Goal: Find specific page/section: Find specific page/section

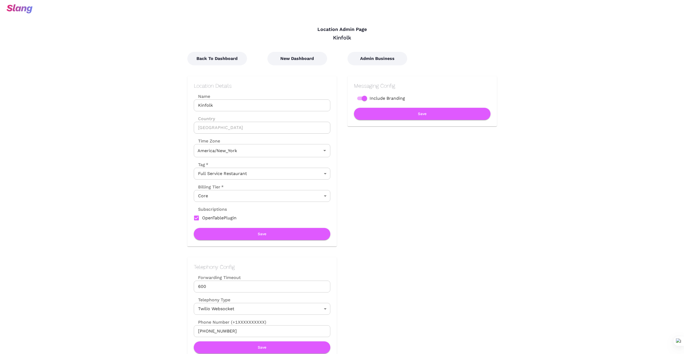
type input "Eastern Time"
click at [235, 57] on button "Back To Dashboard" at bounding box center [217, 58] width 60 height 13
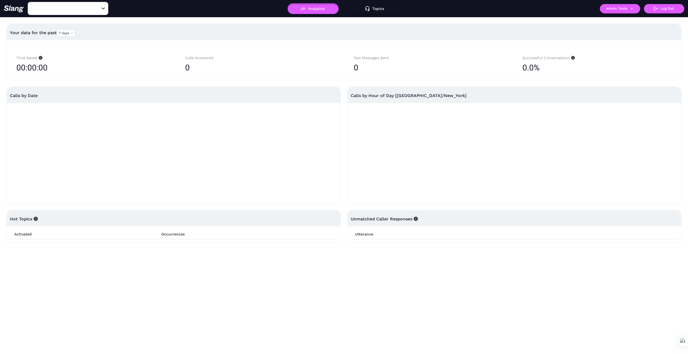
type input "Kinfolk"
click at [633, 12] on button "Admin Tools" at bounding box center [620, 8] width 40 height 9
click at [635, 22] on link "Manage current business" at bounding box center [630, 20] width 53 height 6
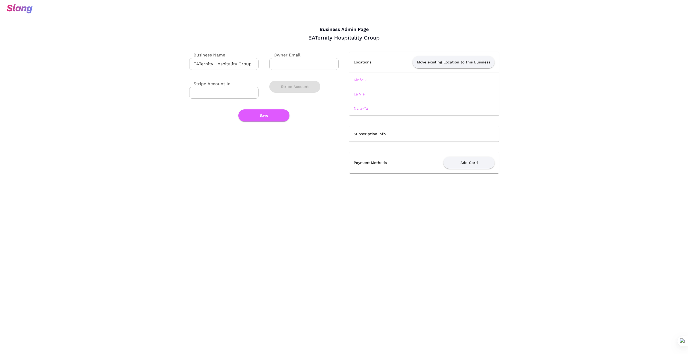
click at [359, 78] on link "Kinfolk" at bounding box center [360, 80] width 13 height 4
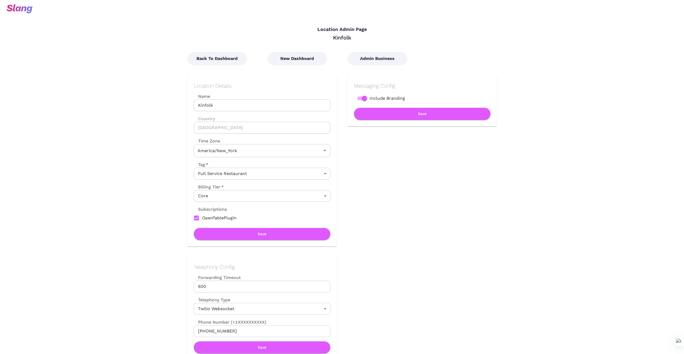
type input "Eastern Time"
click at [298, 57] on button "New Dashboard" at bounding box center [297, 58] width 60 height 13
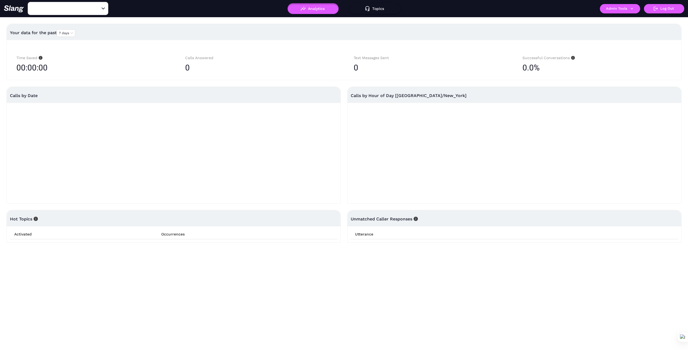
type input "1776"
click at [98, 11] on icon "Clear" at bounding box center [96, 8] width 5 height 5
drag, startPoint x: 83, startPoint y: 7, endPoint x: 83, endPoint y: 10, distance: 3.0
click at [83, 8] on input "text" at bounding box center [59, 8] width 59 height 8
type input "La Vie"
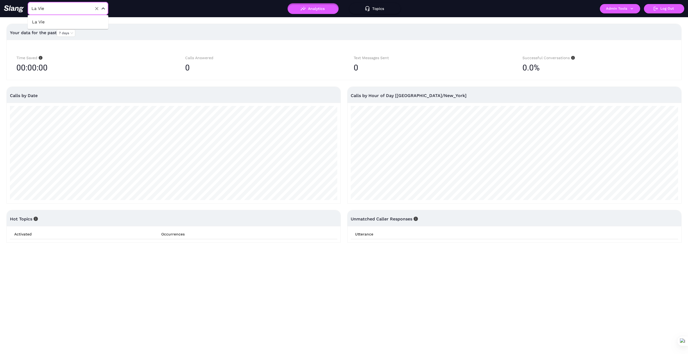
click at [86, 19] on li "La Vie" at bounding box center [68, 22] width 81 height 10
type input "La Vie"
click at [633, 10] on icon "button" at bounding box center [632, 8] width 5 height 5
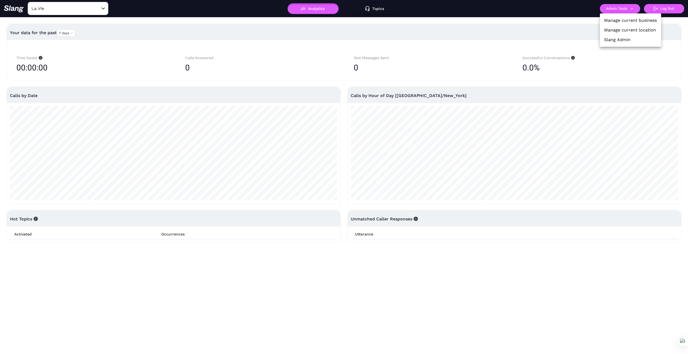
click at [635, 19] on link "Manage current business" at bounding box center [630, 20] width 53 height 6
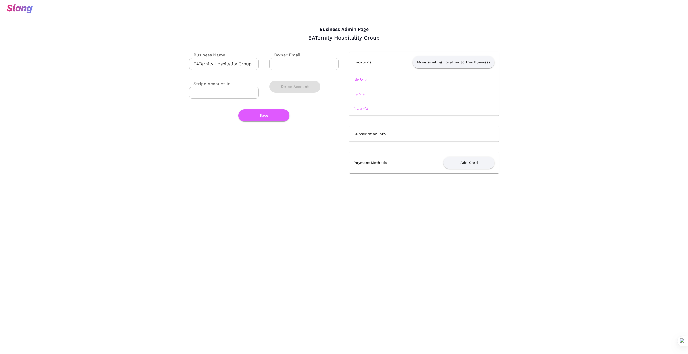
click at [364, 93] on link "La Vie" at bounding box center [359, 94] width 11 height 4
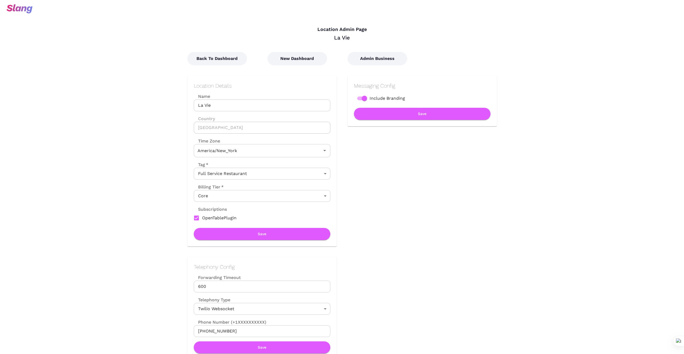
type input "Eastern Time"
click at [303, 61] on button "New Dashboard" at bounding box center [297, 58] width 60 height 13
